Goal: Find contact information: Find contact information

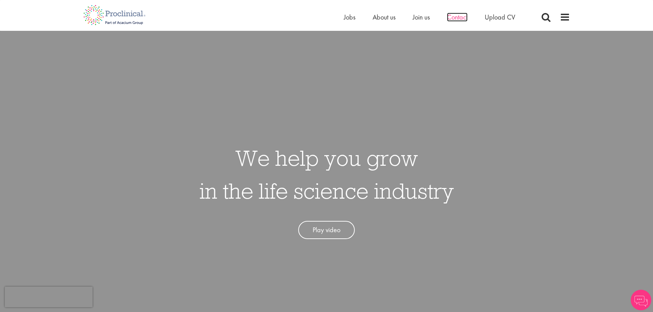
click at [463, 19] on span "Contact" at bounding box center [457, 17] width 21 height 9
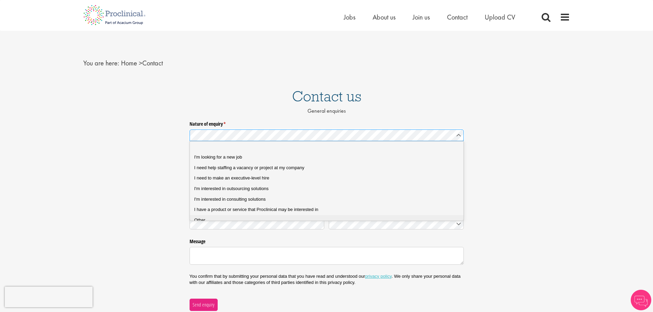
click at [241, 219] on div "Other" at bounding box center [329, 220] width 270 height 6
